Goal: Information Seeking & Learning: Check status

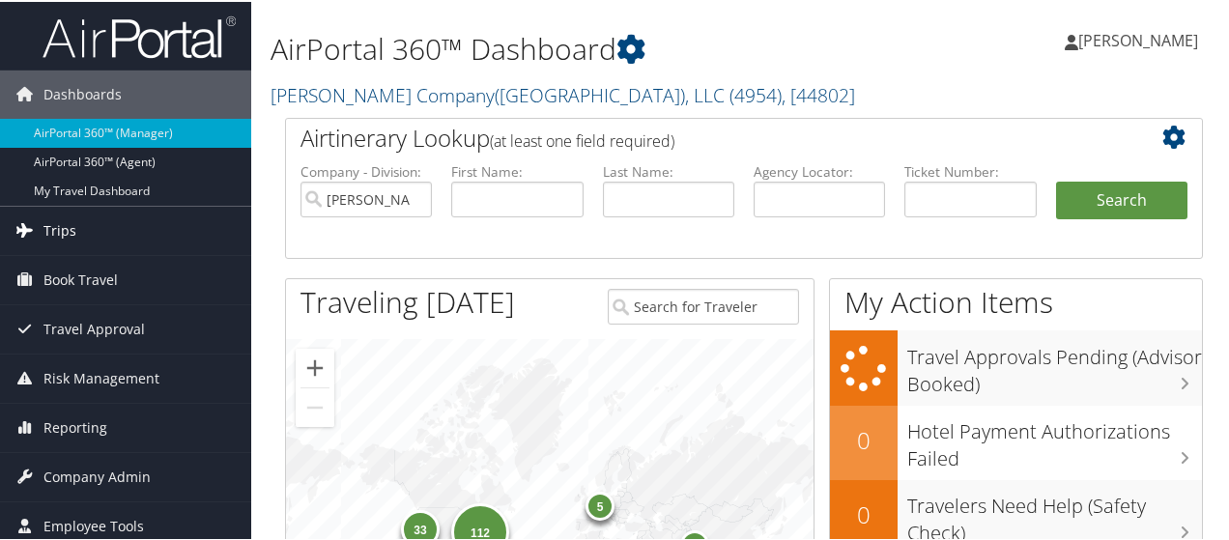
click at [61, 231] on span "Trips" at bounding box center [59, 229] width 33 height 48
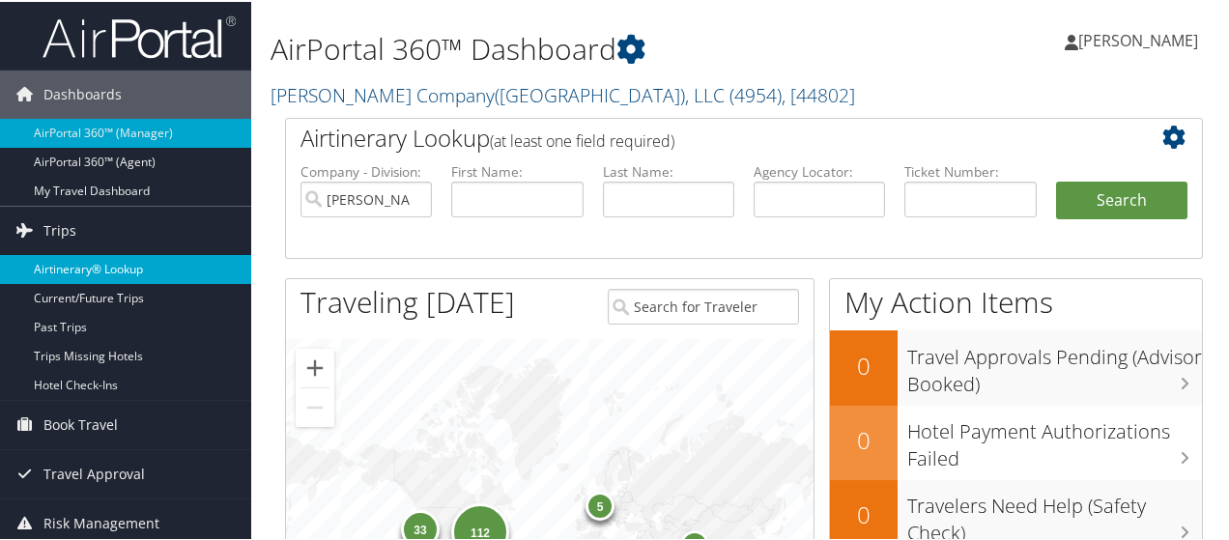
click at [90, 266] on link "Airtinerary® Lookup" at bounding box center [125, 267] width 251 height 29
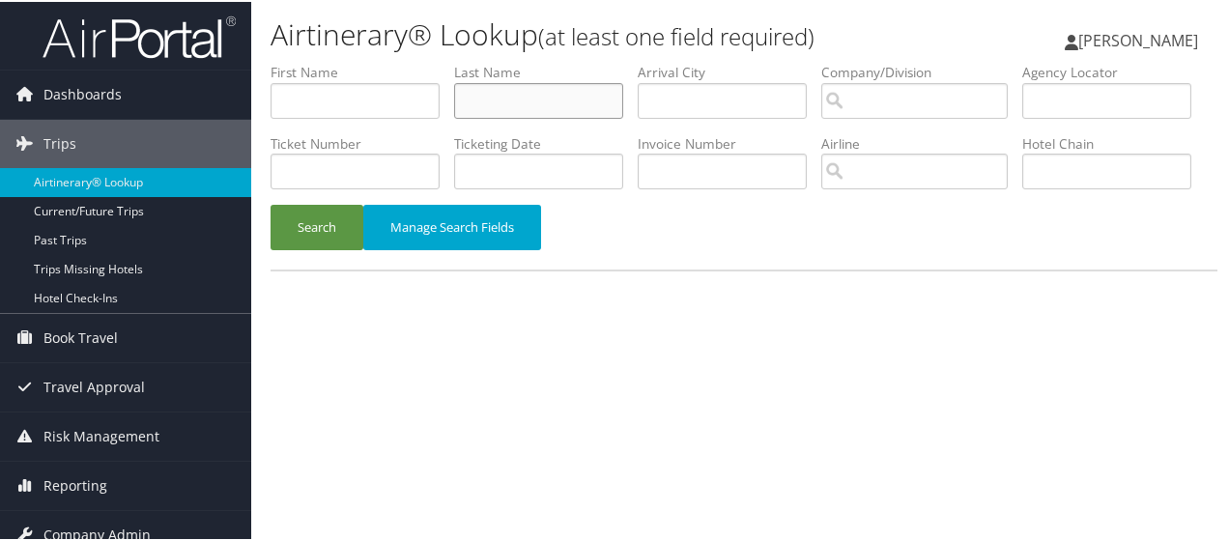
click at [469, 101] on input "text" at bounding box center [538, 99] width 169 height 36
paste input "AVILAJIMENEZ"
click at [305, 248] on button "Search" at bounding box center [316, 225] width 93 height 45
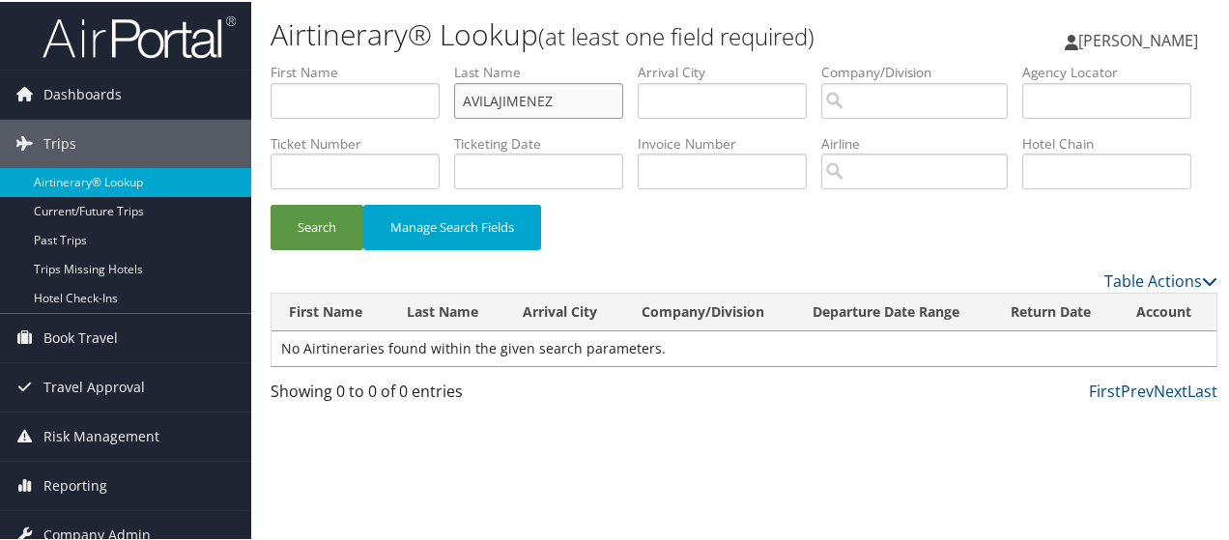
click at [496, 98] on input "AVILAJIMENEZ" at bounding box center [538, 99] width 169 height 36
type input "AVILA JIMENEZ"
click at [309, 248] on button "Search" at bounding box center [316, 225] width 93 height 45
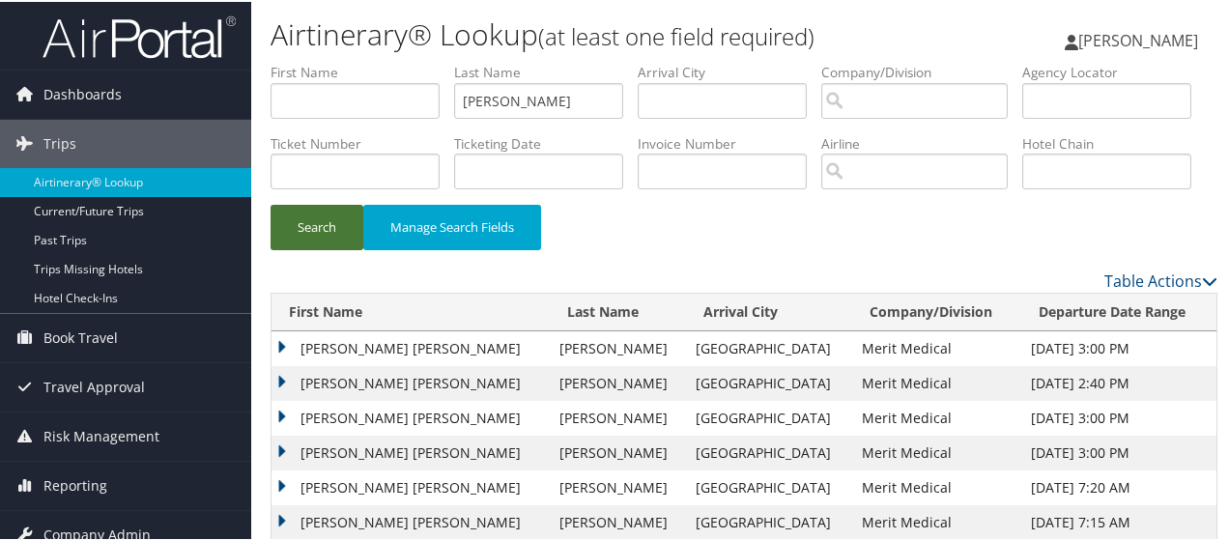
scroll to position [97, 0]
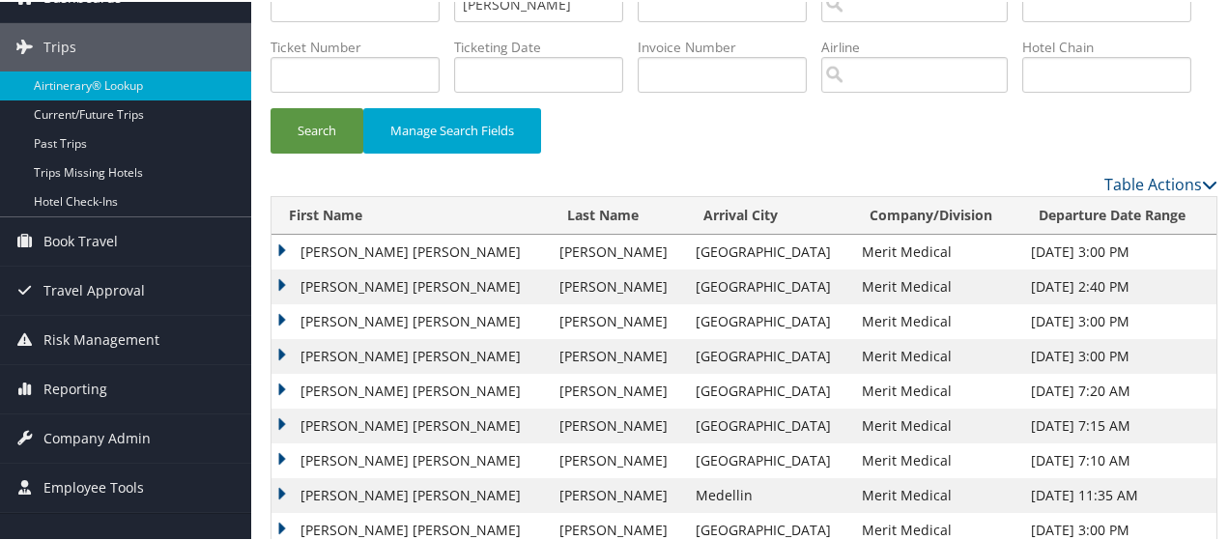
click at [320, 268] on td "JUANA MERCEDES MILAGROS" at bounding box center [410, 250] width 278 height 35
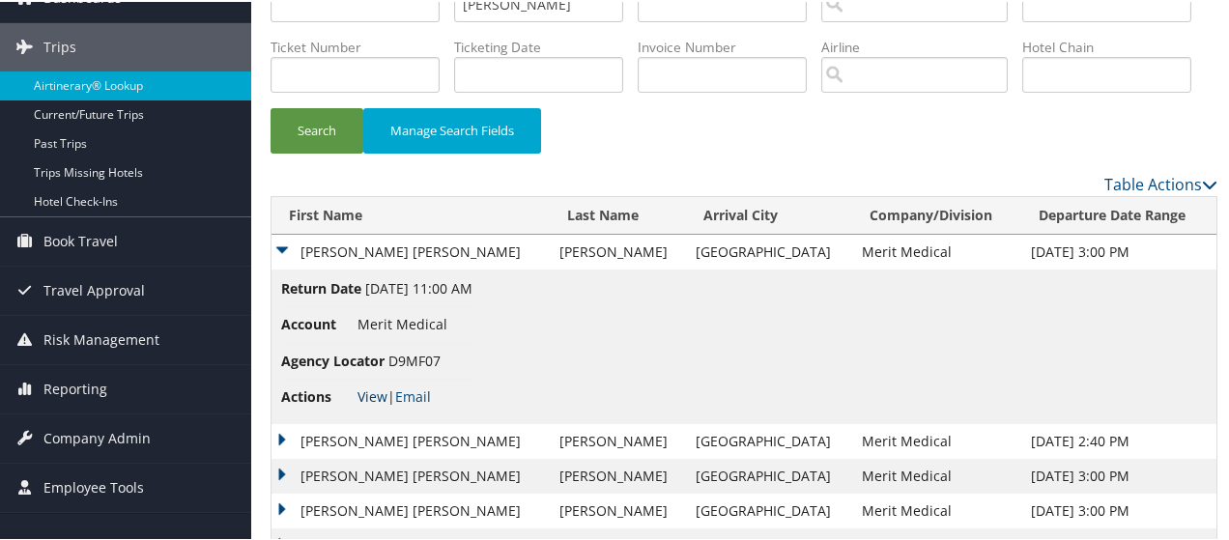
click at [371, 404] on link "View" at bounding box center [372, 394] width 30 height 18
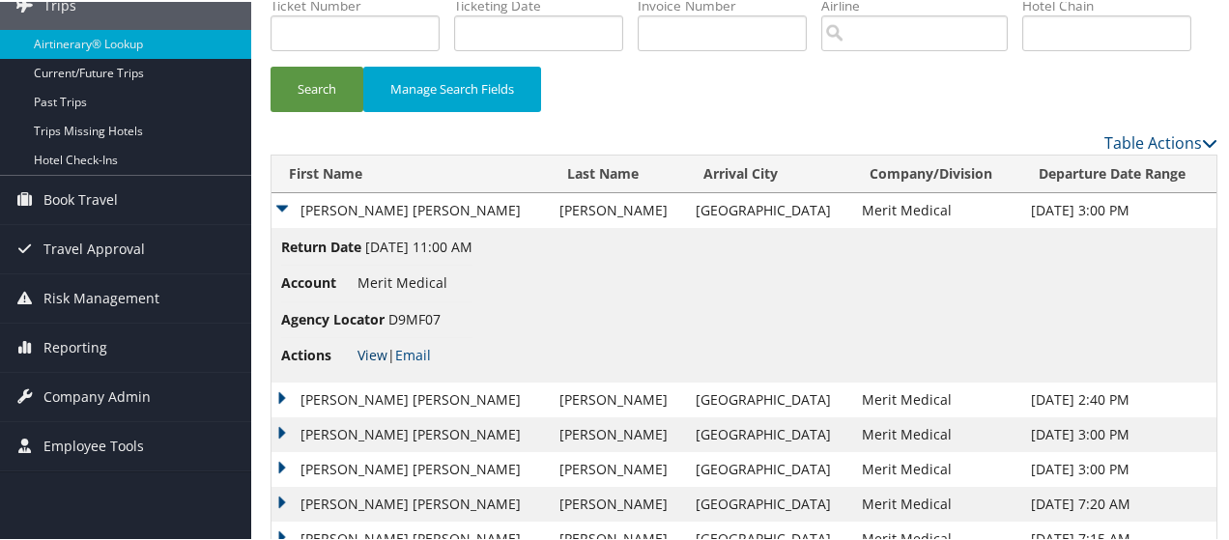
scroll to position [193, 0]
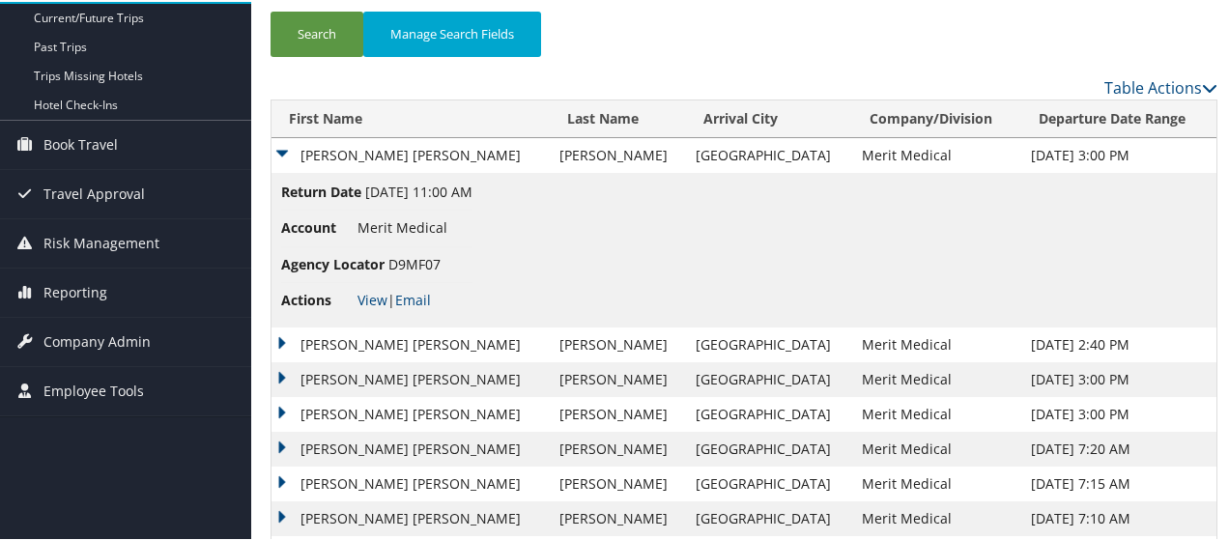
click at [323, 360] on td "JUANA MERCEDES MILAGROS" at bounding box center [410, 343] width 278 height 35
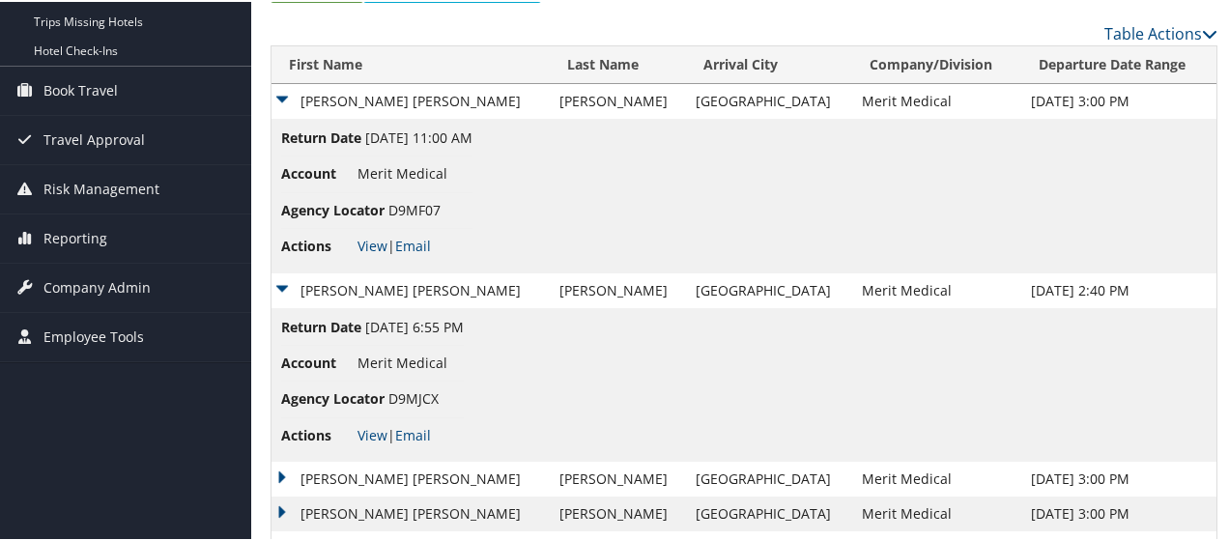
scroll to position [290, 0]
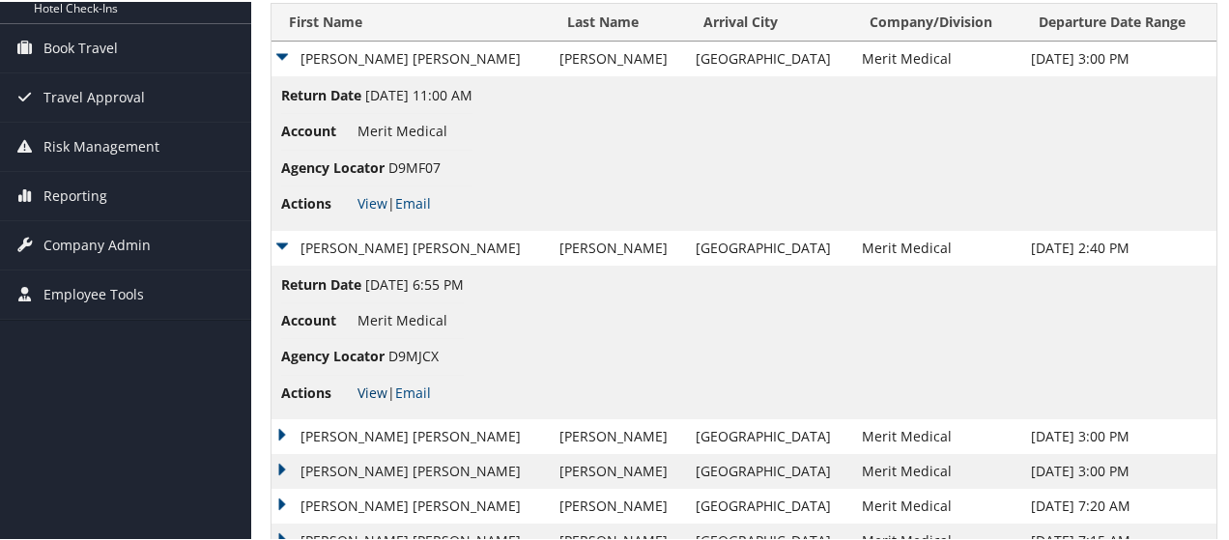
click at [369, 400] on link "View" at bounding box center [372, 391] width 30 height 18
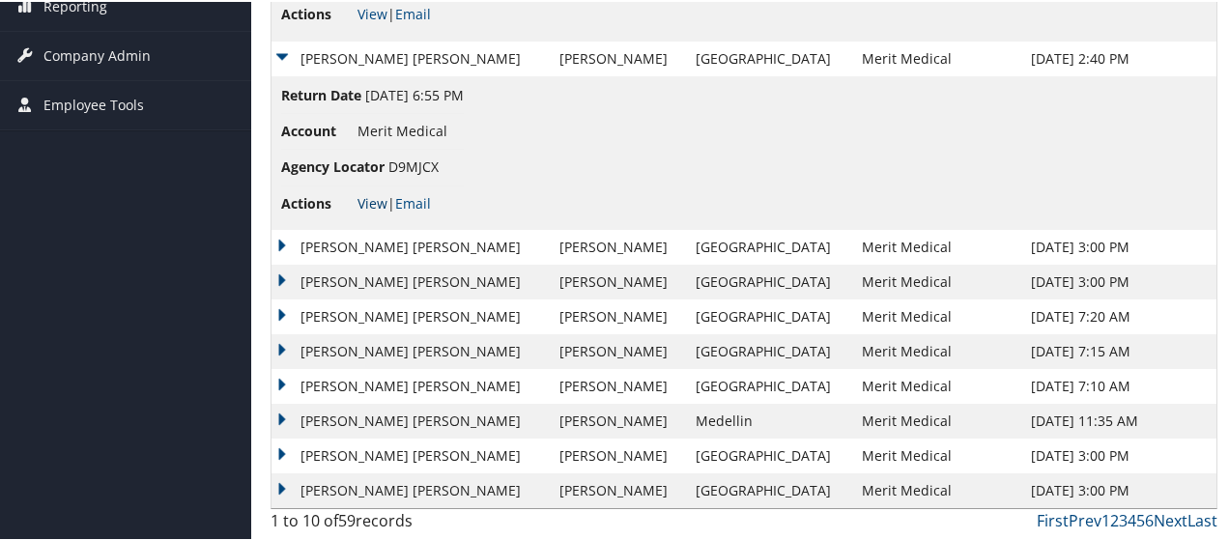
scroll to position [547, 0]
click at [329, 282] on td "JUANA MERCEDES MILAGROS" at bounding box center [410, 280] width 278 height 35
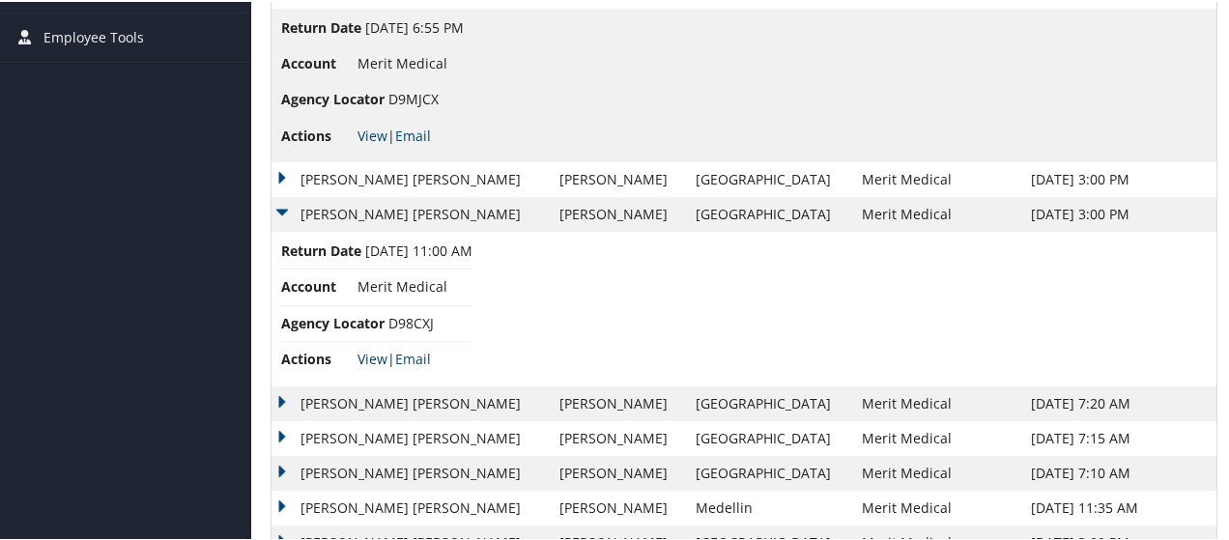
click at [377, 366] on link "View" at bounding box center [372, 357] width 30 height 18
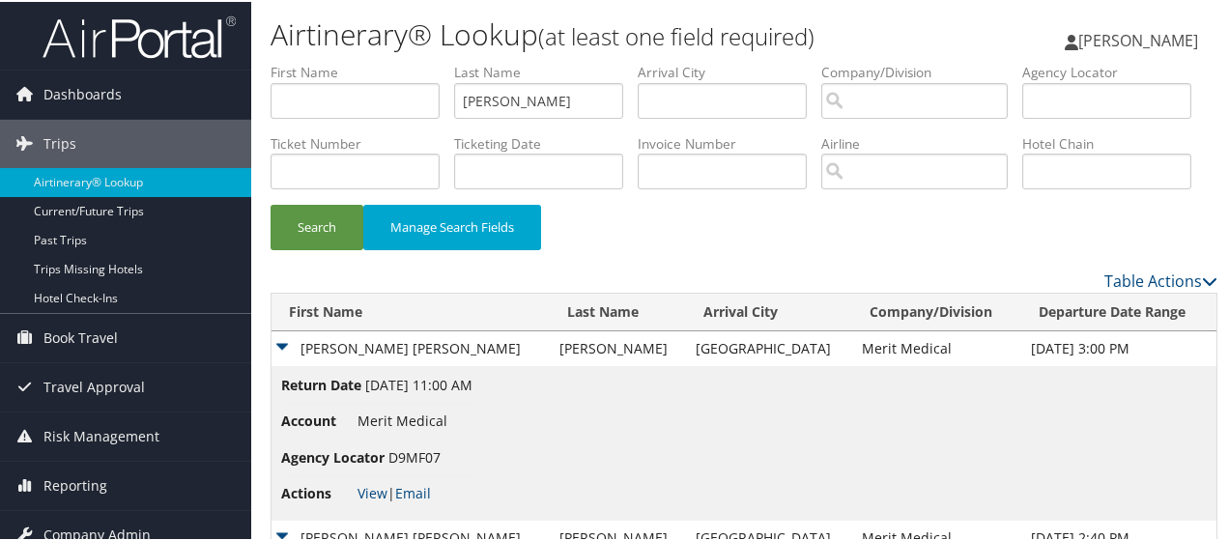
scroll to position [0, 0]
drag, startPoint x: 574, startPoint y: 94, endPoint x: 422, endPoint y: 99, distance: 151.8
click at [441, 61] on ul "First Name Last Name AVILA JIMENEZ Departure City Arrival City Company/Division…" at bounding box center [743, 61] width 947 height 0
paste input "Liebzeit"
type input "Liebzeit"
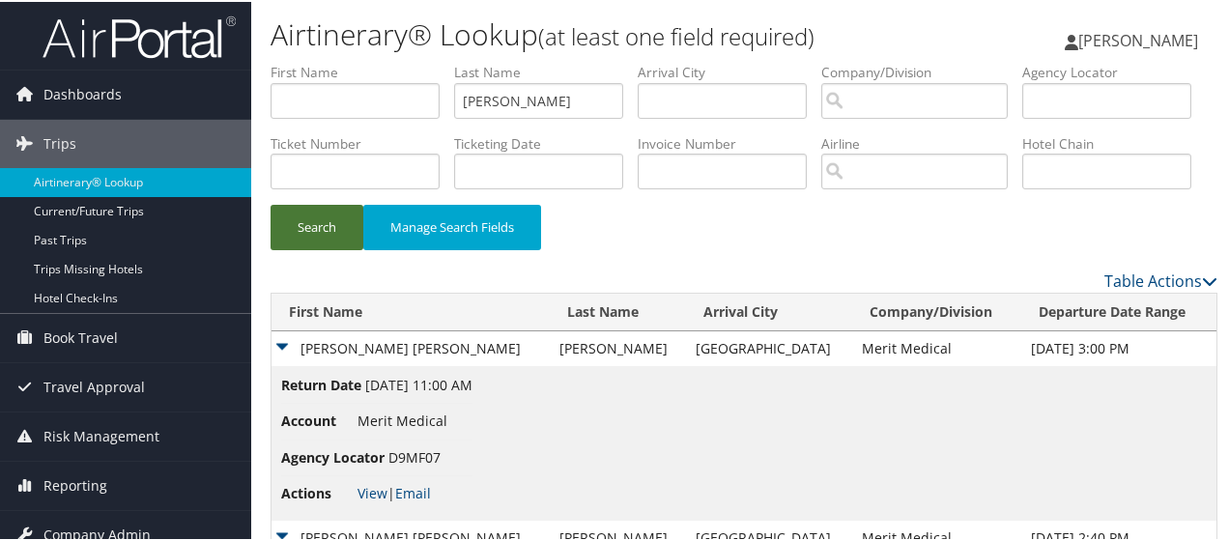
click at [298, 248] on button "Search" at bounding box center [316, 225] width 93 height 45
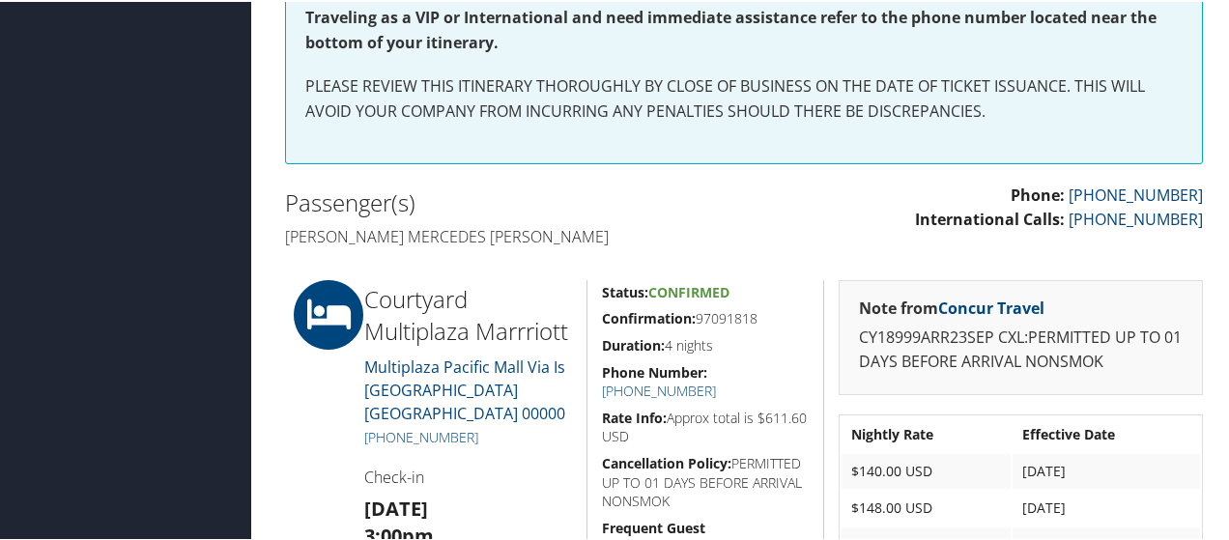
scroll to position [580, 0]
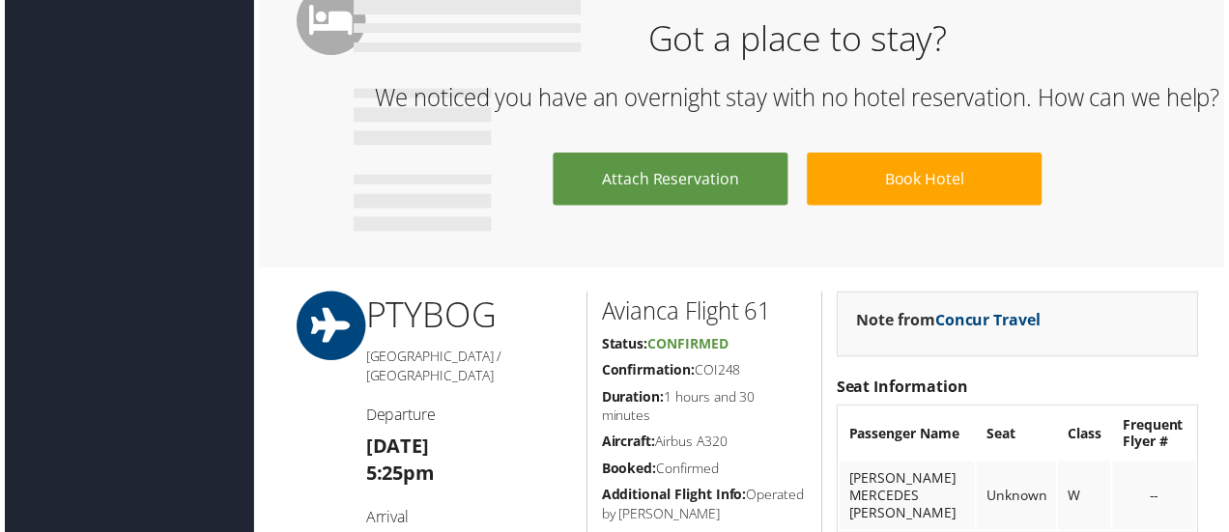
scroll to position [966, 0]
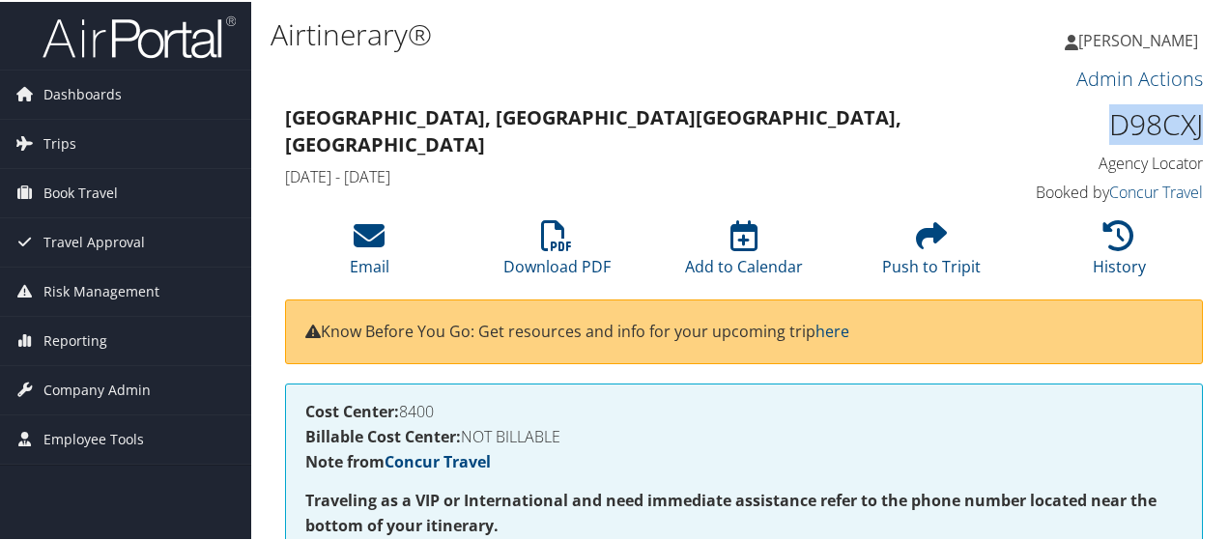
drag, startPoint x: 1105, startPoint y: 117, endPoint x: 1175, endPoint y: 119, distance: 69.6
click at [1196, 118] on div "D98CXJ Agency Locator Agency Locator D98CXJ Booked by Concur Travel Booked by C…" at bounding box center [1098, 154] width 237 height 110
copy h1 "D98CXJ"
